Goal: Navigation & Orientation: Go to known website

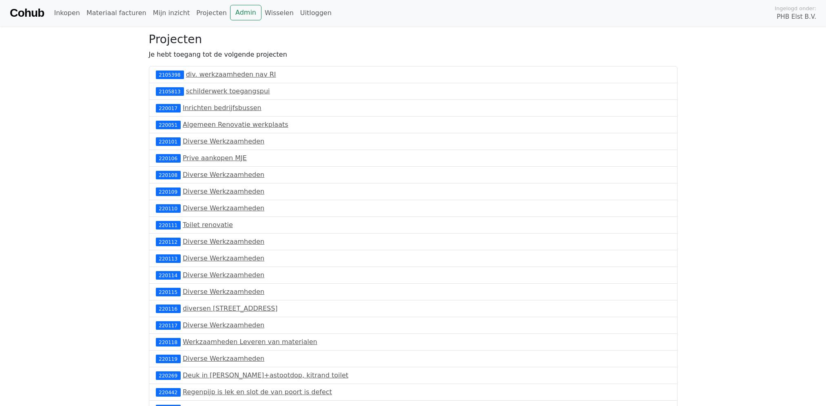
drag, startPoint x: 0, startPoint y: 0, endPoint x: 22, endPoint y: 13, distance: 25.0
click at [22, 13] on link "Cohub" at bounding box center [27, 13] width 34 height 20
click at [240, 11] on link "Admin" at bounding box center [245, 12] width 31 height 15
click at [31, 6] on link "Cohub" at bounding box center [27, 13] width 34 height 20
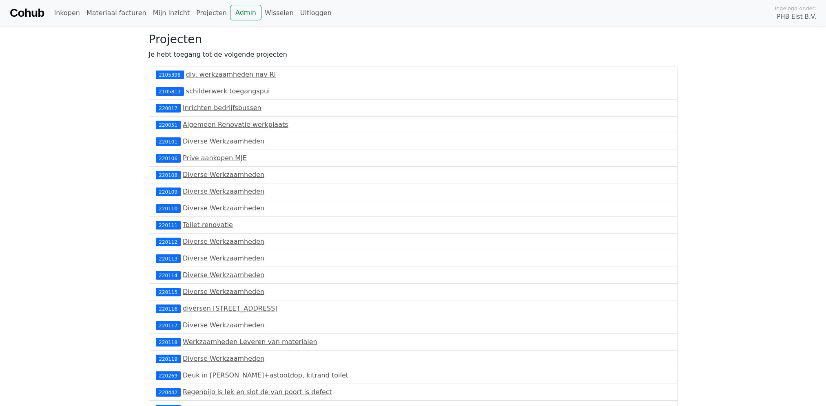
drag, startPoint x: 41, startPoint y: 15, endPoint x: 44, endPoint y: 7, distance: 8.1
click at [41, 15] on link "Cohub" at bounding box center [27, 13] width 34 height 20
